Goal: Task Accomplishment & Management: Complete application form

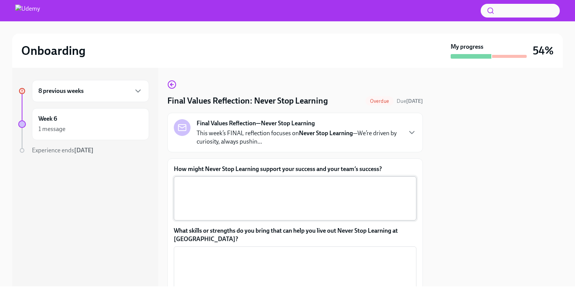
click at [261, 218] on div "x ​" at bounding box center [295, 198] width 243 height 44
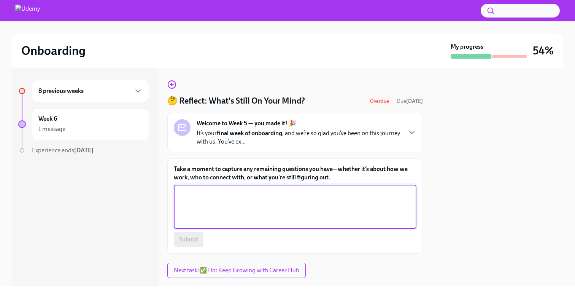
click at [246, 203] on textarea "Take a moment to capture any remaining questions you have—whether it’s about ho…" at bounding box center [294, 206] width 233 height 36
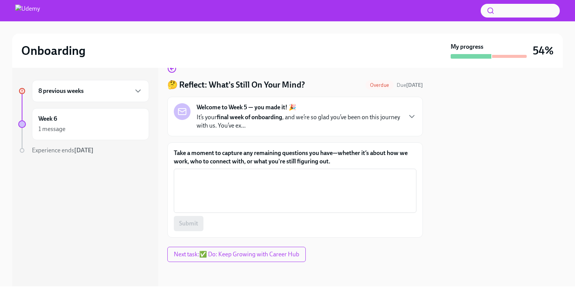
click at [106, 90] on div "8 previous weeks" at bounding box center [90, 90] width 104 height 9
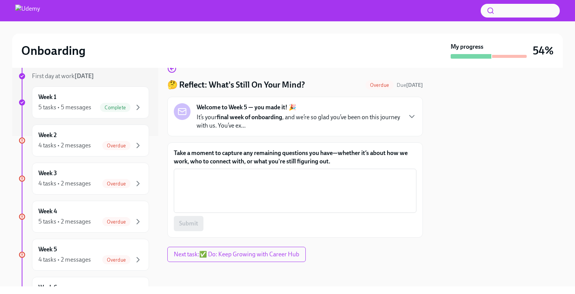
scroll to position [154, 0]
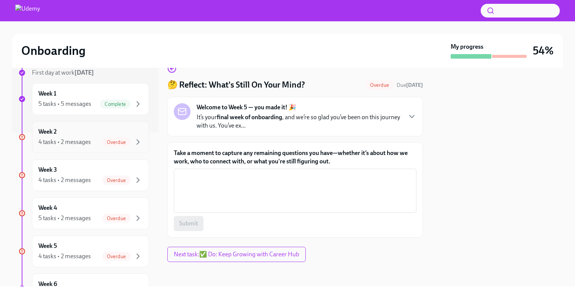
click at [94, 133] on div "Week 2 4 tasks • 2 messages Overdue" at bounding box center [90, 136] width 104 height 19
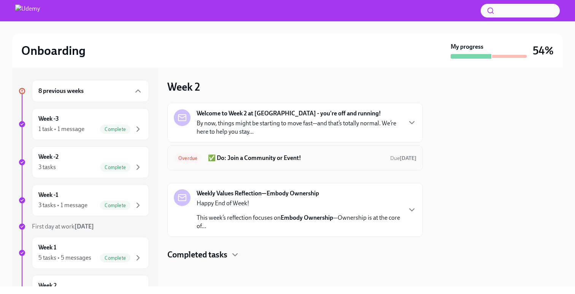
click at [251, 153] on div "Overdue ✅ Do: Join a Community or Event! Due [DATE]" at bounding box center [295, 158] width 243 height 12
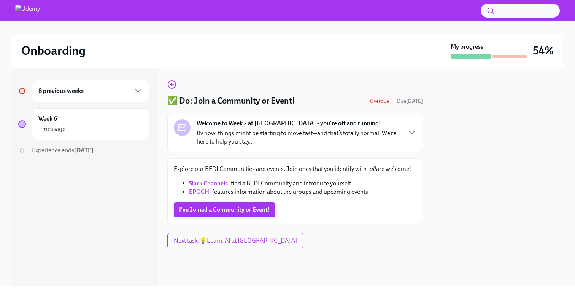
click at [227, 213] on span "I've Joined a Community or Event!" at bounding box center [224, 210] width 91 height 8
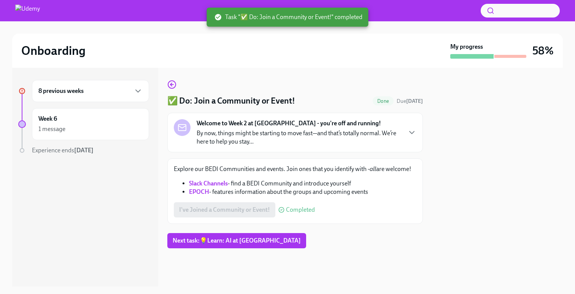
click at [101, 91] on div "8 previous weeks" at bounding box center [90, 90] width 104 height 9
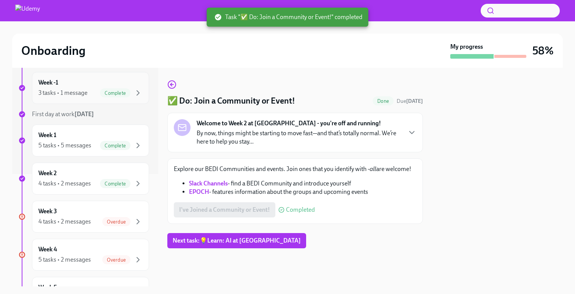
scroll to position [121, 0]
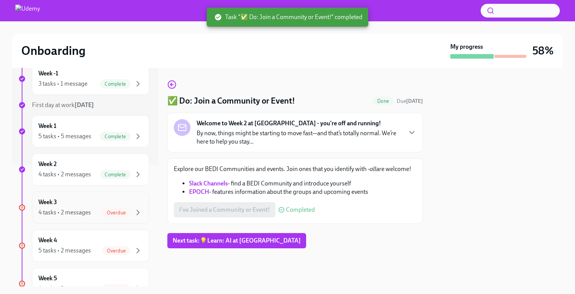
click at [83, 206] on div "Week 3 4 tasks • 2 messages Overdue" at bounding box center [90, 207] width 104 height 19
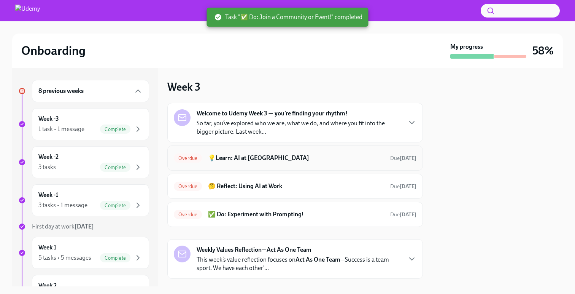
click at [254, 158] on h6 "💡Learn: AI at [GEOGRAPHIC_DATA]" at bounding box center [296, 158] width 176 height 8
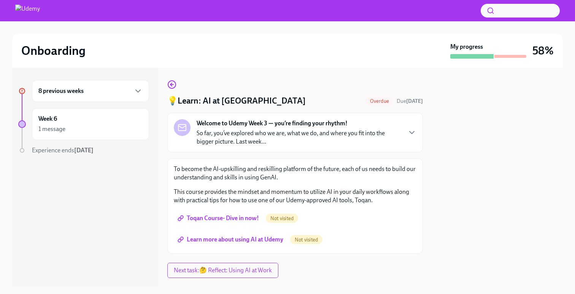
click at [236, 218] on span "Toqan Course- Dive in now!" at bounding box center [219, 218] width 80 height 8
click at [233, 240] on span "Learn more about using AI at Udemy" at bounding box center [231, 239] width 104 height 8
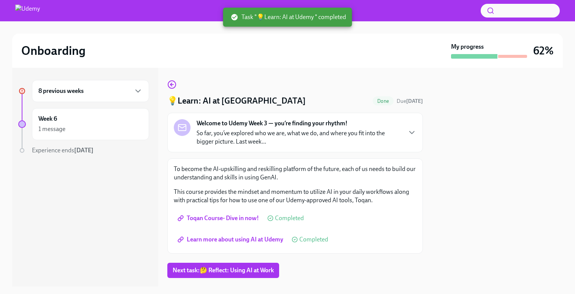
click at [71, 106] on div "8 previous weeks Week 6 1 message Experience ends [DATE]" at bounding box center [83, 132] width 131 height 105
click at [81, 84] on div "8 previous weeks" at bounding box center [90, 91] width 117 height 22
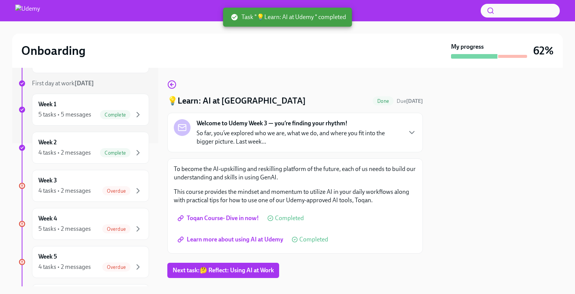
scroll to position [146, 0]
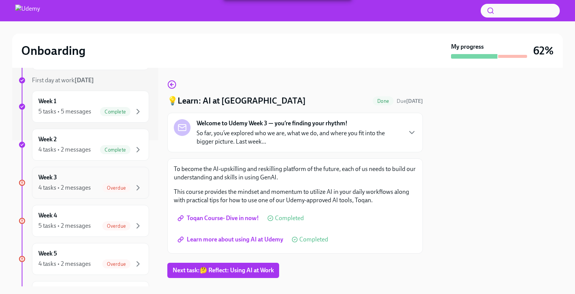
click at [76, 182] on div "Week 3 4 tasks • 2 messages Overdue" at bounding box center [90, 182] width 104 height 19
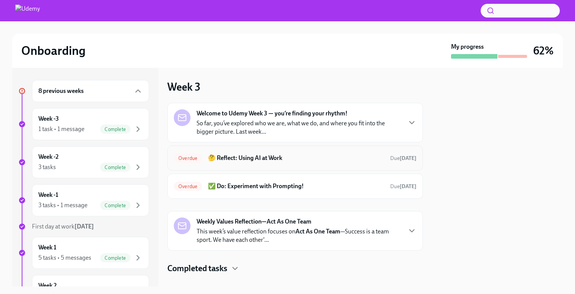
click at [267, 151] on div "Overdue 🤔 Reflect: Using AI at Work Due [DATE]" at bounding box center [294, 157] width 255 height 25
click at [242, 169] on div "Overdue 🤔 Reflect: Using AI at Work Due [DATE]" at bounding box center [294, 157] width 255 height 25
click at [240, 157] on h6 "🤔 Reflect: Using AI at Work" at bounding box center [296, 158] width 176 height 8
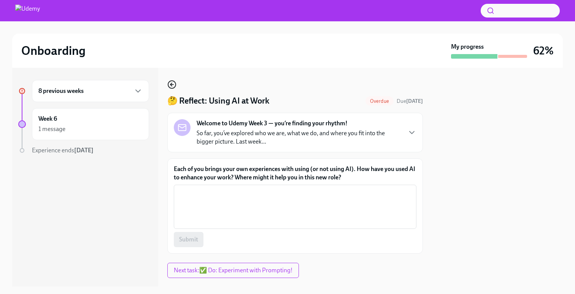
click at [173, 89] on icon "button" at bounding box center [171, 84] width 9 height 9
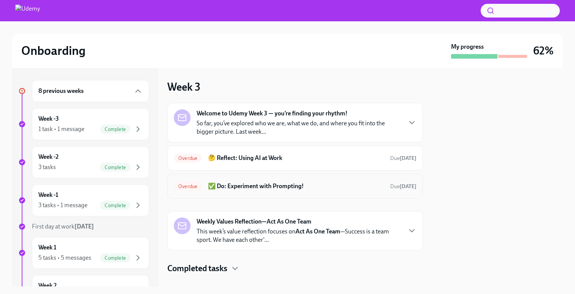
click at [215, 194] on div "Overdue ✅ Do: Experiment with Prompting! Due [DATE]" at bounding box center [294, 185] width 255 height 25
click at [218, 186] on h6 "✅ Do: Experiment with Prompting!" at bounding box center [296, 186] width 176 height 8
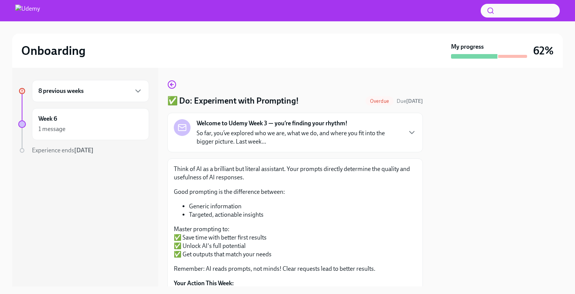
scroll to position [134, 0]
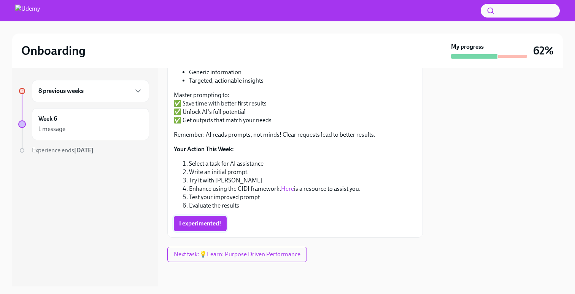
click at [204, 220] on span "I experimented!" at bounding box center [200, 223] width 42 height 8
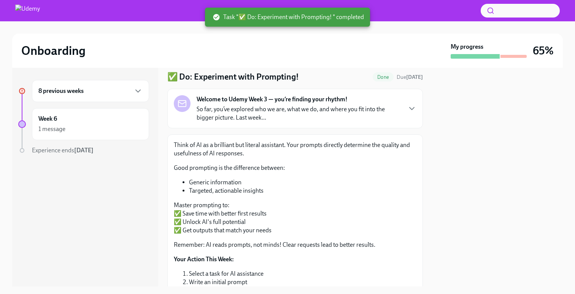
scroll to position [0, 0]
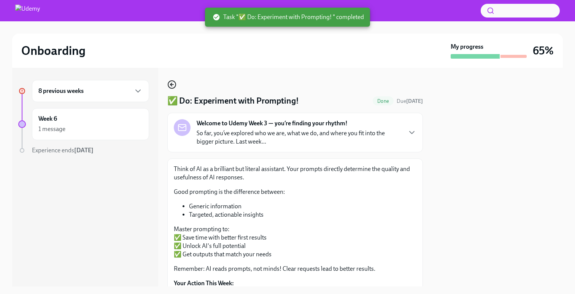
click at [175, 88] on icon "button" at bounding box center [171, 84] width 9 height 9
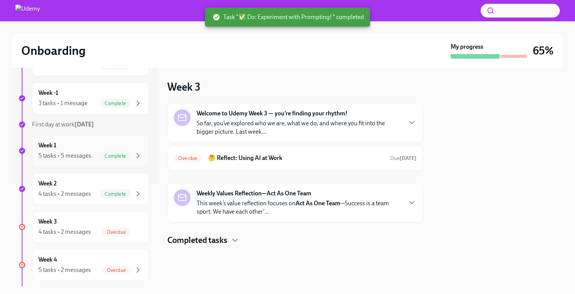
scroll to position [101, 0]
click at [95, 224] on div "Week 3 4 tasks • 2 messages Overdue" at bounding box center [90, 227] width 104 height 19
click at [91, 228] on div "4 tasks • 2 messages Overdue" at bounding box center [90, 232] width 104 height 9
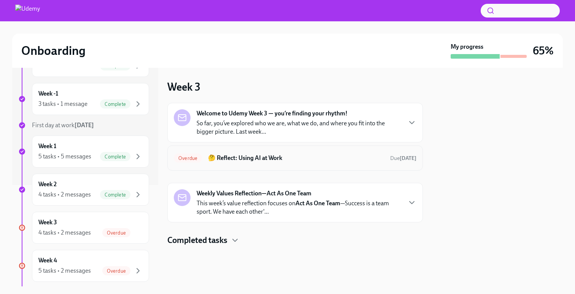
click at [259, 158] on h6 "🤔 Reflect: Using AI at Work" at bounding box center [296, 158] width 176 height 8
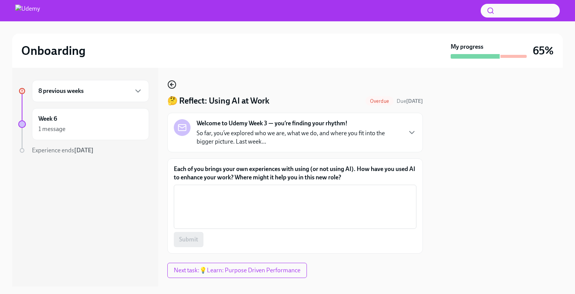
click at [171, 83] on icon "button" at bounding box center [171, 84] width 9 height 9
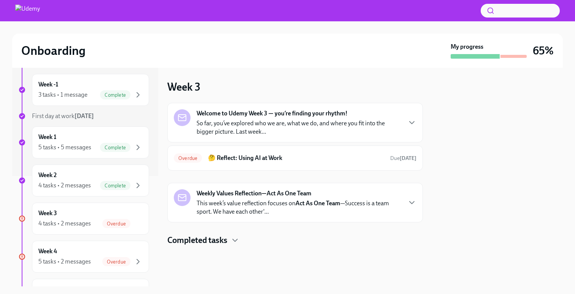
scroll to position [118, 0]
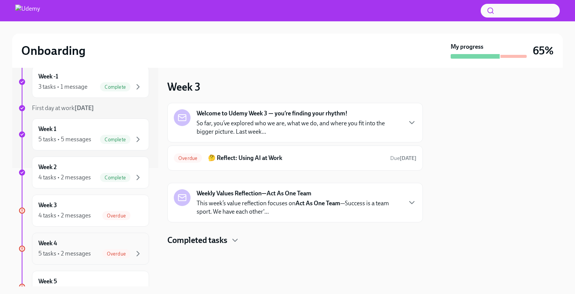
click at [88, 245] on div "Week 4 5 tasks • 2 messages Overdue" at bounding box center [90, 248] width 104 height 19
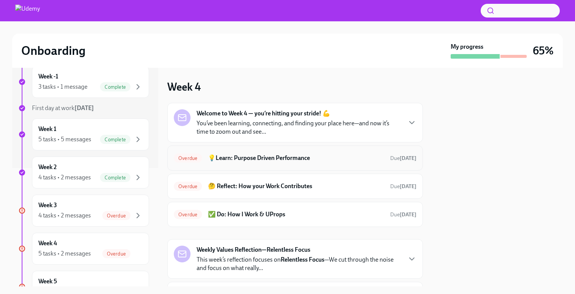
click at [277, 158] on h6 "💡Learn: Purpose Driven Performance" at bounding box center [296, 158] width 176 height 8
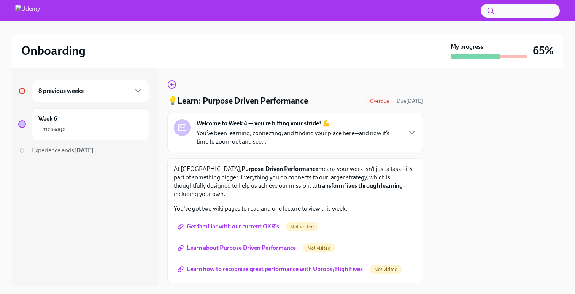
scroll to position [46, 0]
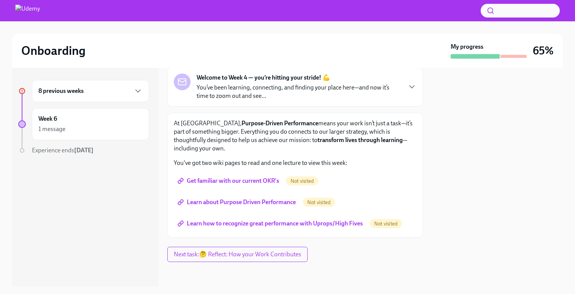
click at [251, 184] on span "Get familiar with our current OKR's" at bounding box center [229, 181] width 100 height 8
click at [202, 206] on link "Learn about Purpose Driven Performance" at bounding box center [237, 201] width 127 height 15
click at [253, 223] on span "Learn how to recognize great performance with Uprops/High Fives" at bounding box center [271, 223] width 184 height 8
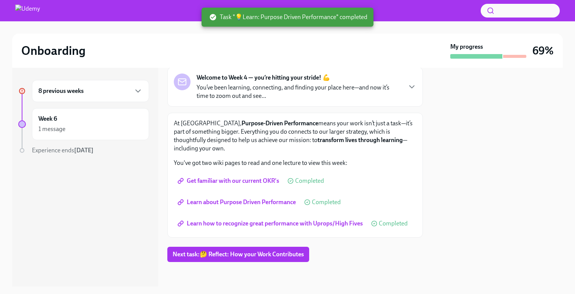
click at [97, 98] on div "8 previous weeks" at bounding box center [90, 91] width 117 height 22
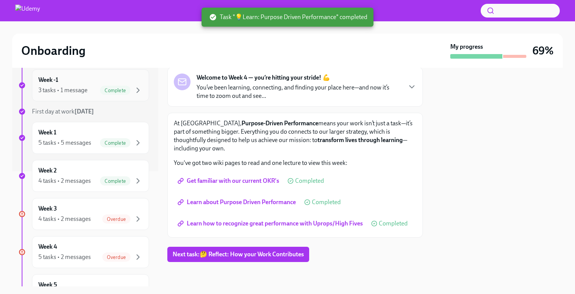
scroll to position [118, 0]
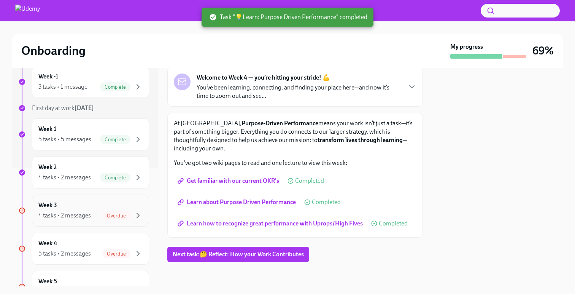
click at [69, 222] on div "Week 3 4 tasks • 2 messages Overdue" at bounding box center [90, 210] width 117 height 32
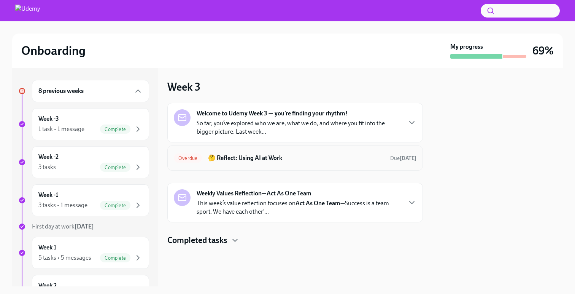
click at [278, 160] on h6 "🤔 Reflect: Using AI at Work" at bounding box center [296, 158] width 176 height 8
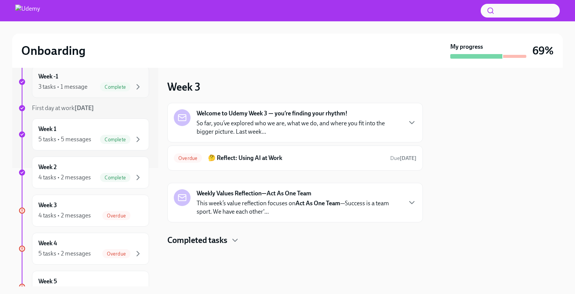
scroll to position [120, 0]
click at [79, 252] on div "5 tasks • 2 messages" at bounding box center [64, 252] width 52 height 8
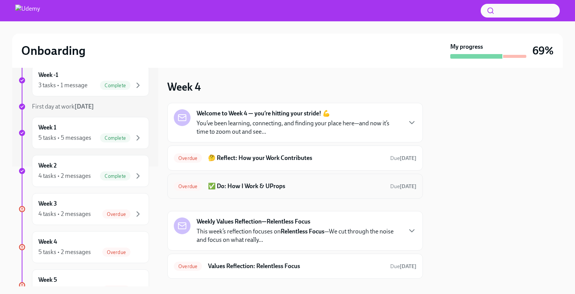
scroll to position [40, 0]
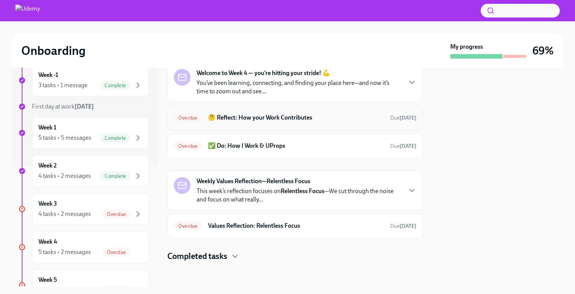
click at [278, 109] on div "Overdue 🤔 Reflect: How your Work Contributes Due [DATE]" at bounding box center [294, 117] width 255 height 25
click at [269, 124] on div "Overdue 🤔 Reflect: How your Work Contributes Due [DATE]" at bounding box center [294, 117] width 255 height 25
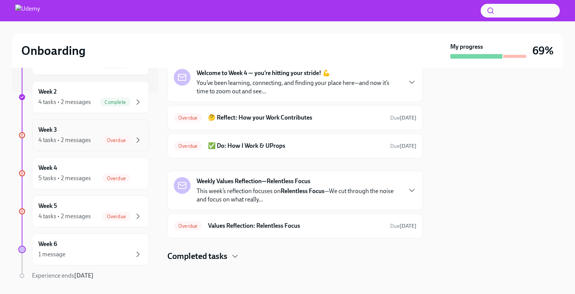
scroll to position [217, 0]
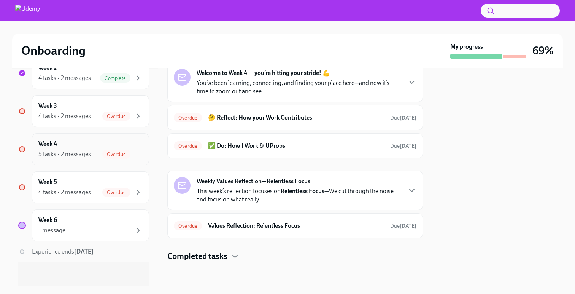
click at [73, 153] on div "5 tasks • 2 messages" at bounding box center [64, 154] width 52 height 8
click at [216, 227] on h6 "Values Reflection: Relentless Focus" at bounding box center [296, 225] width 176 height 8
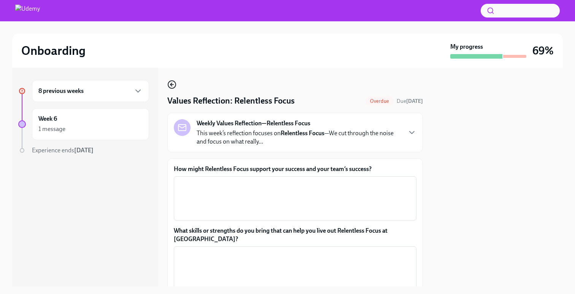
click at [175, 87] on icon "button" at bounding box center [171, 84] width 9 height 9
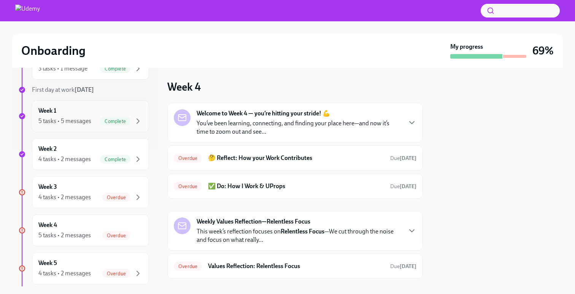
scroll to position [217, 0]
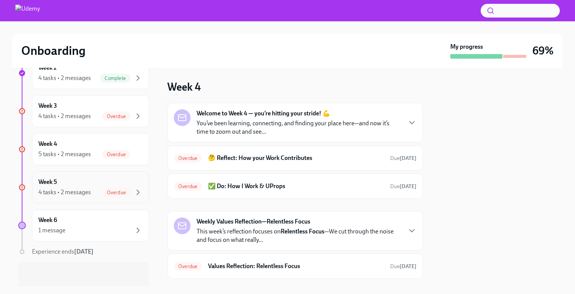
click at [87, 184] on div "Week 5 4 tasks • 2 messages Overdue" at bounding box center [90, 187] width 104 height 19
